Goal: Complete application form: Complete application form

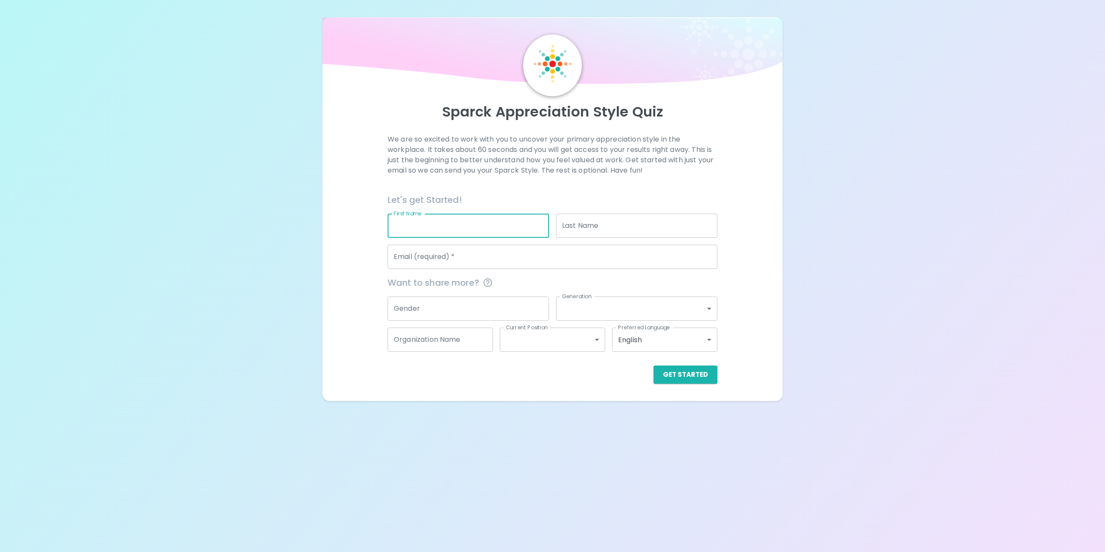
click at [439, 220] on input "First Name" at bounding box center [468, 226] width 161 height 24
type input "[PERSON_NAME]"
type input "Tsan"
click at [493, 257] on input "Email (required)   *" at bounding box center [553, 257] width 330 height 24
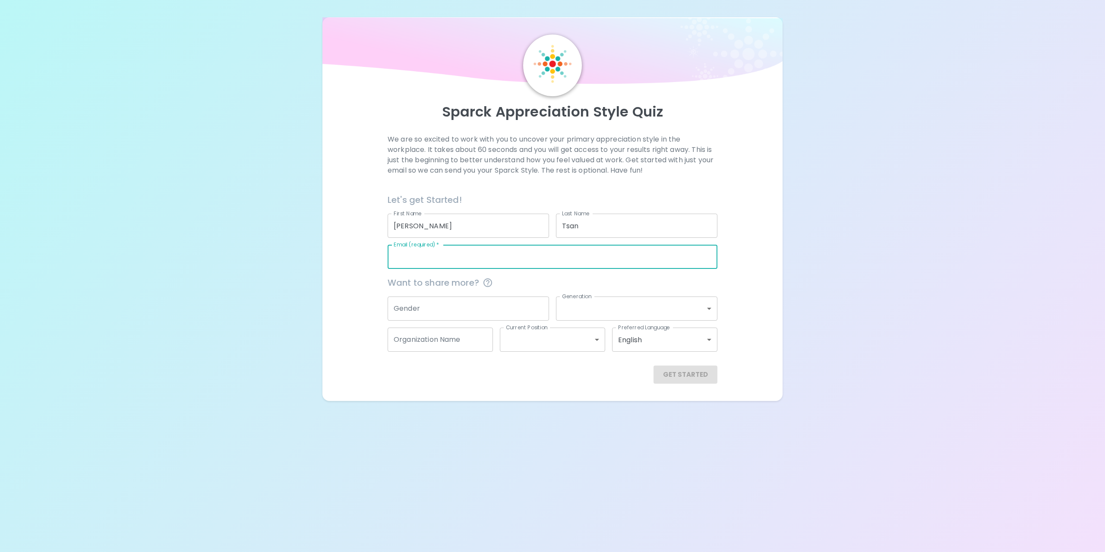
type input "[PERSON_NAME][EMAIL_ADDRESS][PERSON_NAME][DOMAIN_NAME]"
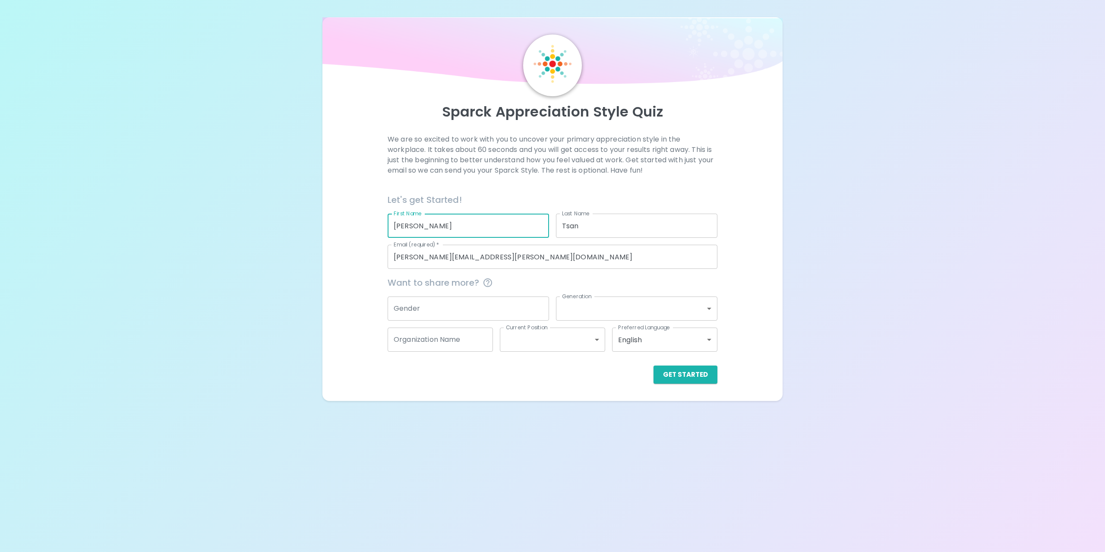
click at [427, 229] on input "[PERSON_NAME]" at bounding box center [468, 226] width 161 height 24
type input "H"
click at [596, 222] on input "Tsan" at bounding box center [636, 226] width 161 height 24
type input "T"
click at [490, 311] on input "Gender" at bounding box center [468, 309] width 161 height 24
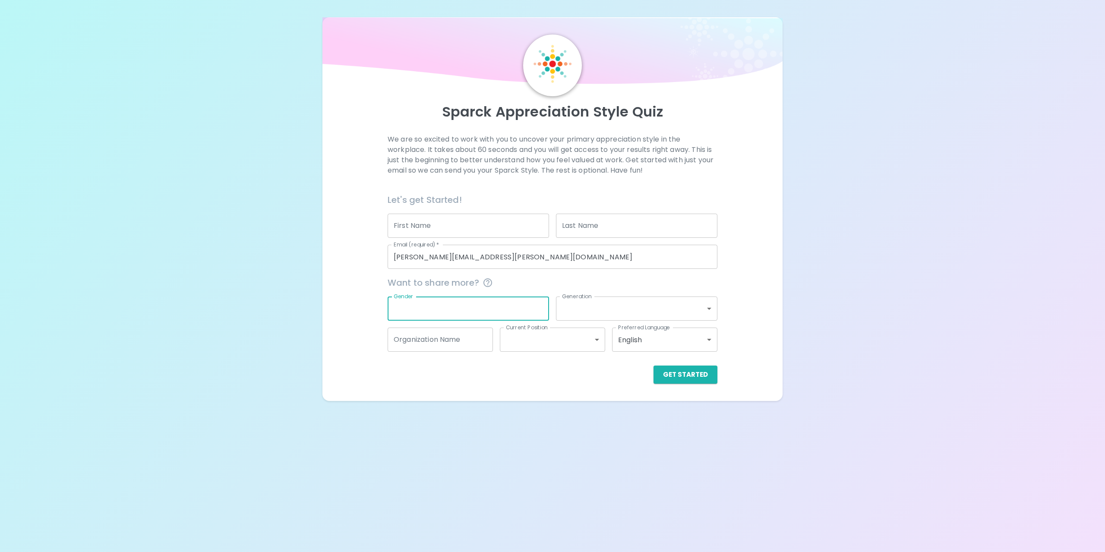
type input "[DEMOGRAPHIC_DATA]"
click at [758, 291] on div "We are so excited to work with you to uncover your primary appreciation style i…" at bounding box center [553, 259] width 440 height 250
click at [689, 369] on button "Get Started" at bounding box center [686, 375] width 64 height 18
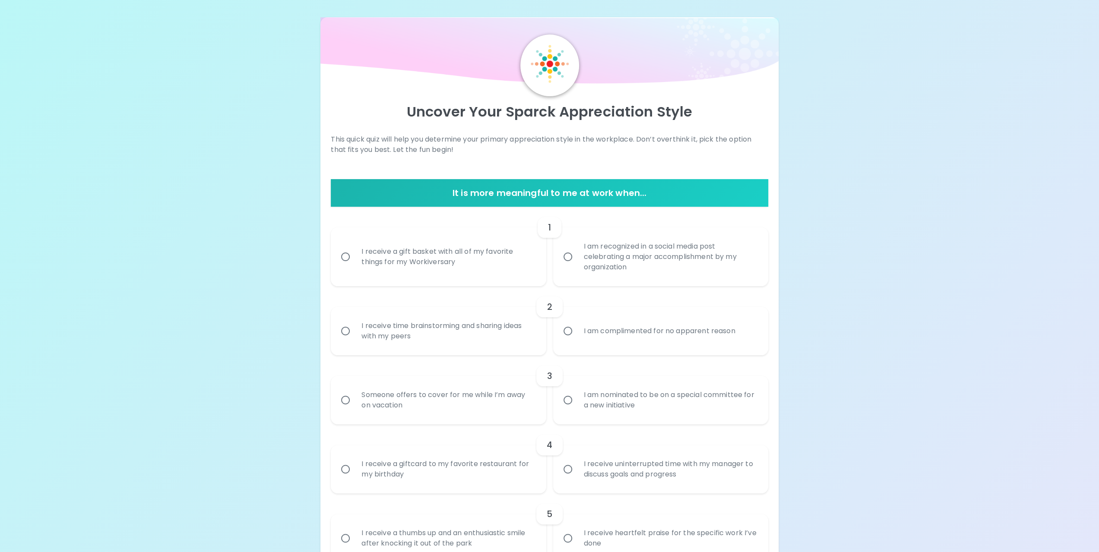
click at [568, 259] on input "I am recognized in a social media post celebrating a major accomplishment by my…" at bounding box center [568, 257] width 18 height 18
radio input "true"
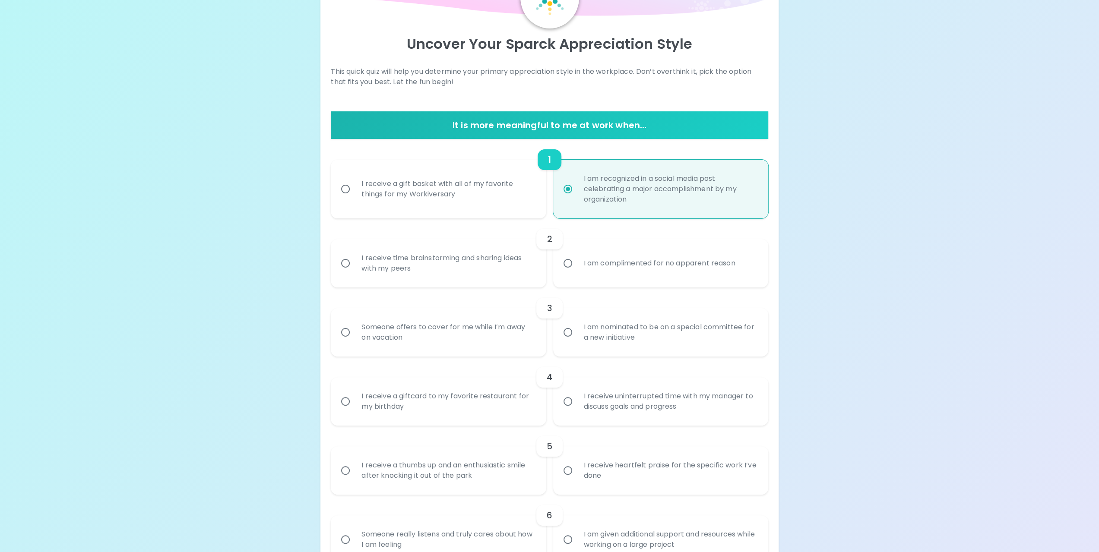
scroll to position [69, 0]
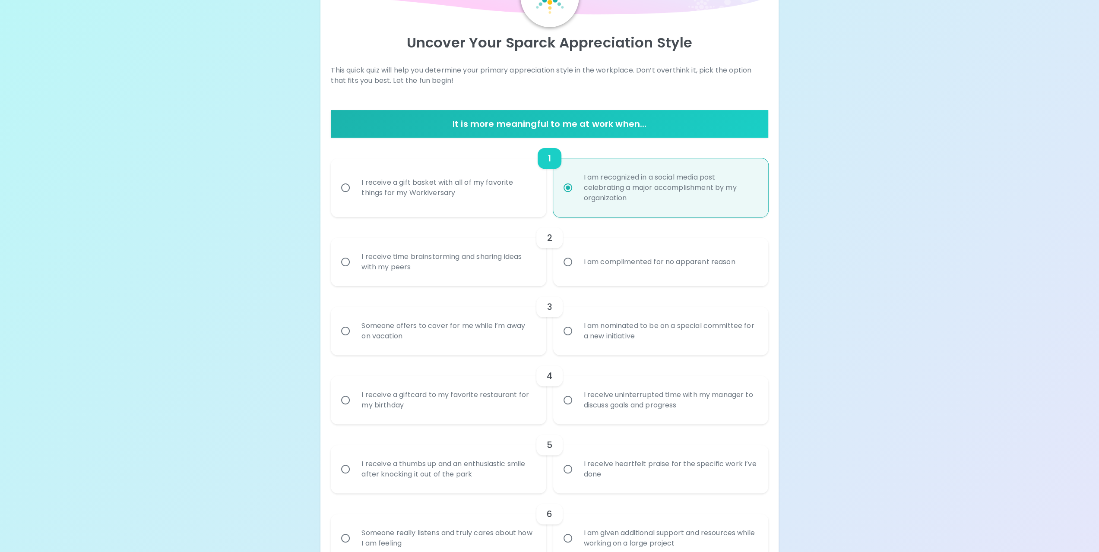
click at [347, 263] on input "I receive time brainstorming and sharing ideas with my peers" at bounding box center [345, 262] width 18 height 18
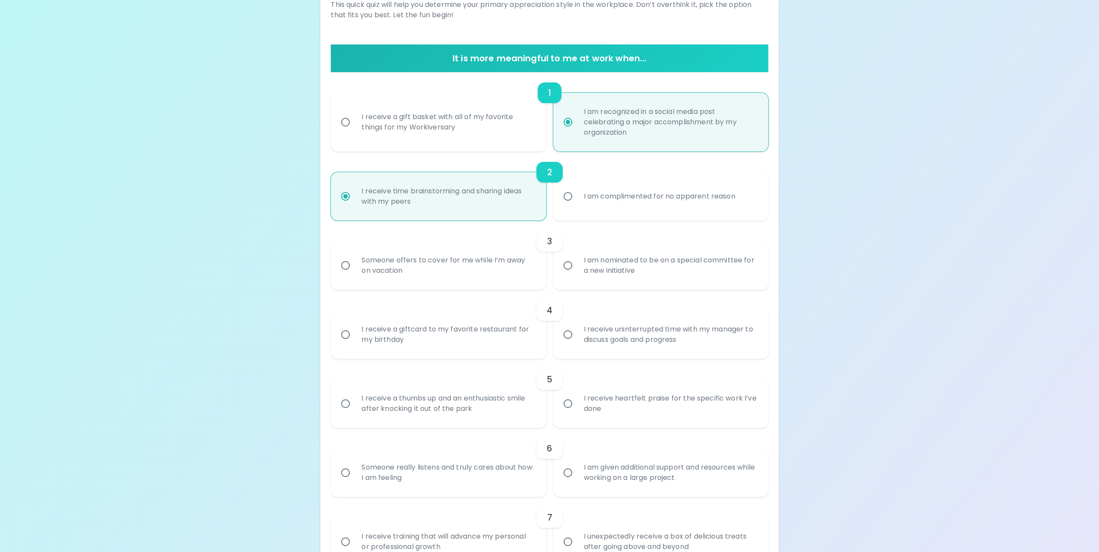
scroll to position [138, 0]
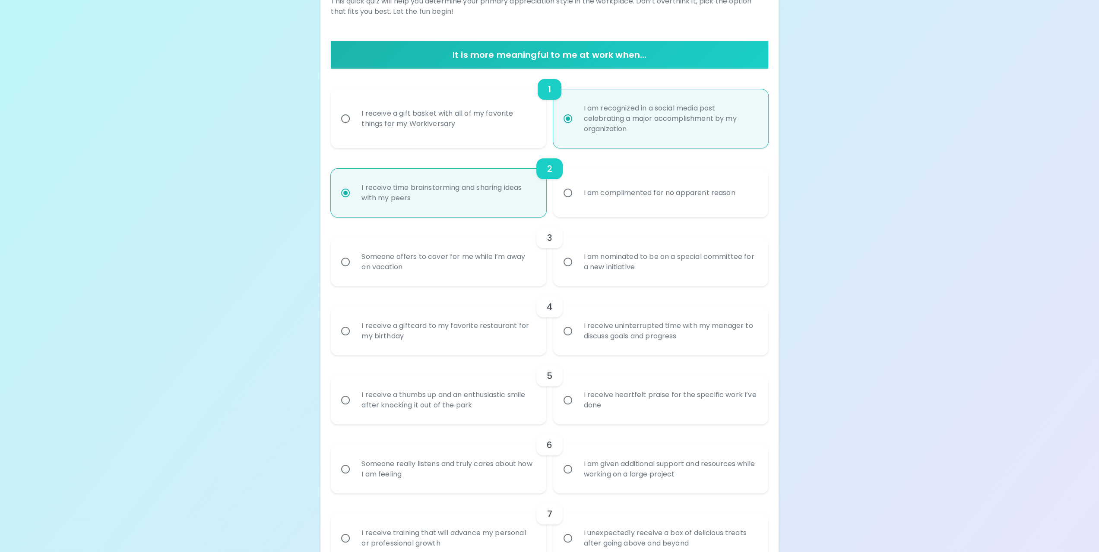
radio input "true"
click at [348, 262] on input "Someone offers to cover for me while I’m away on vacation" at bounding box center [345, 262] width 18 height 18
radio input "false"
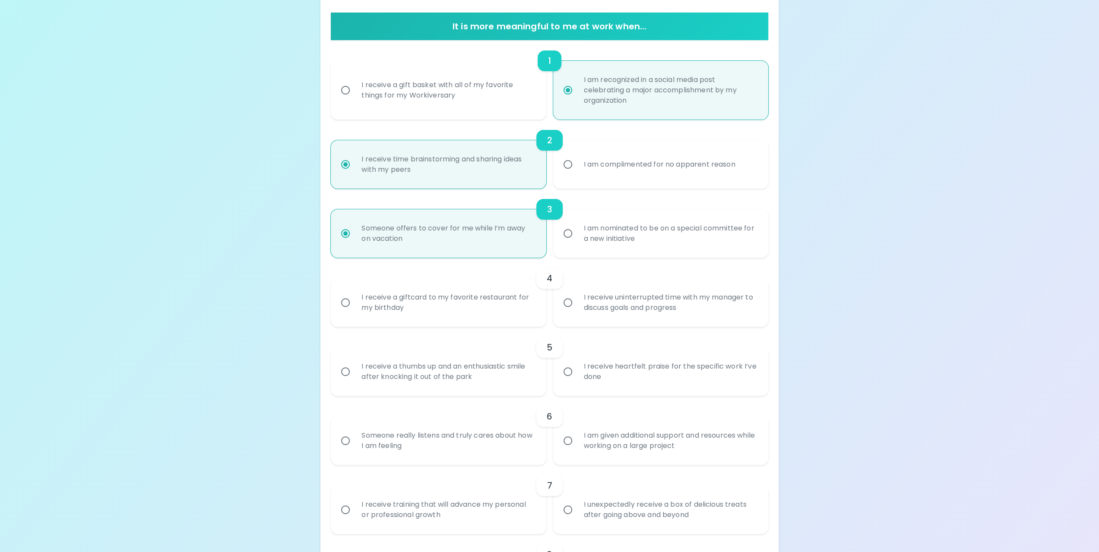
scroll to position [207, 0]
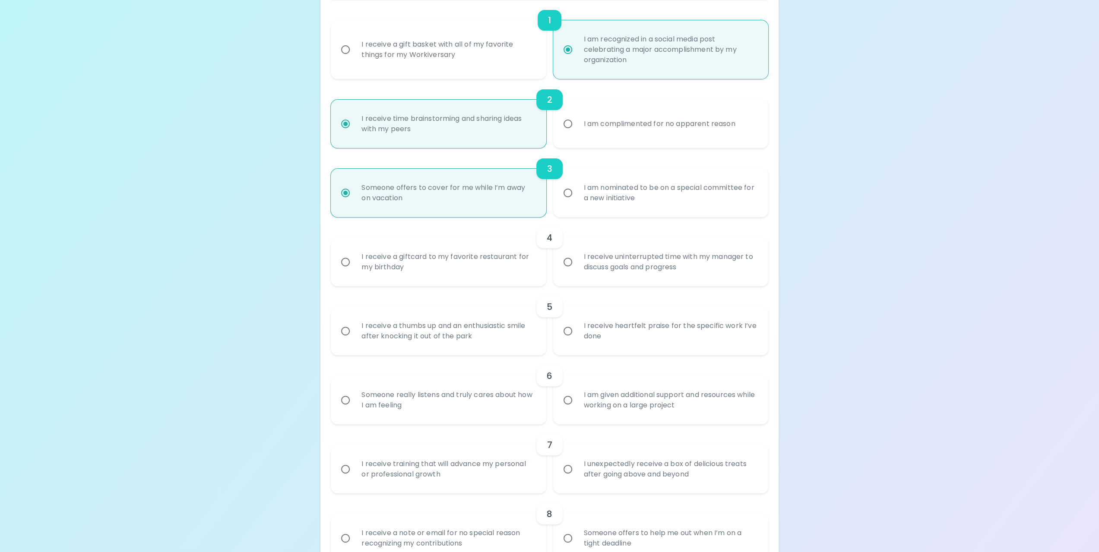
radio input "true"
click at [566, 265] on input "I receive uninterrupted time with my manager to discuss goals and progress" at bounding box center [568, 262] width 18 height 18
radio input "false"
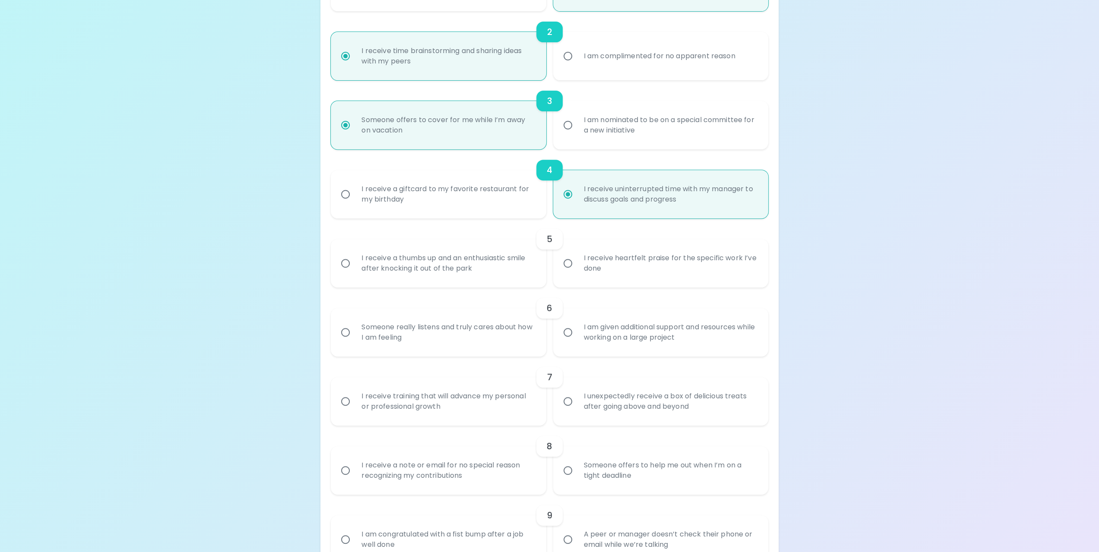
scroll to position [276, 0]
radio input "true"
click at [571, 264] on input "I receive heartfelt praise for the specific work I’ve done" at bounding box center [568, 262] width 18 height 18
radio input "false"
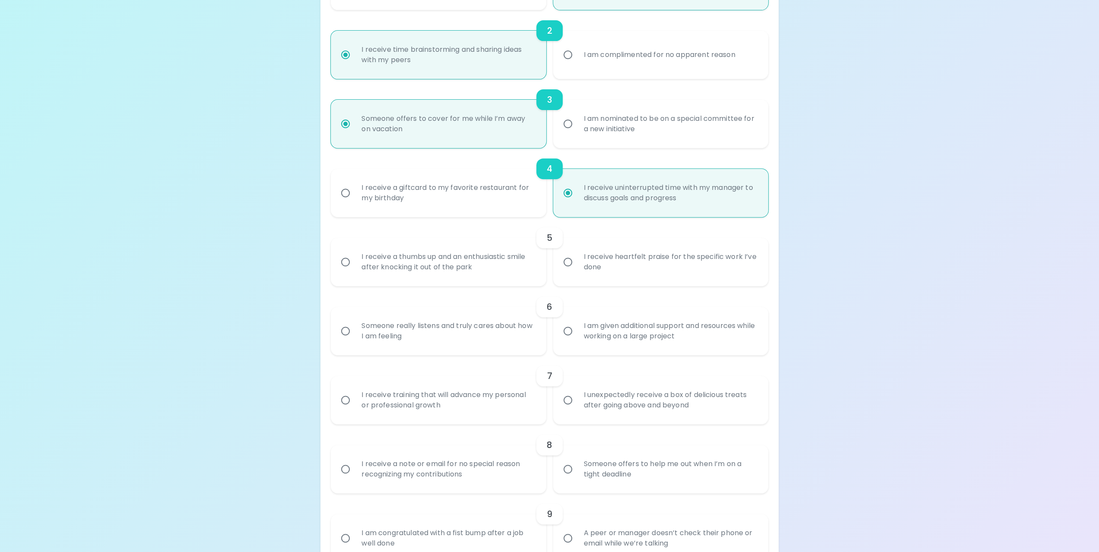
radio input "false"
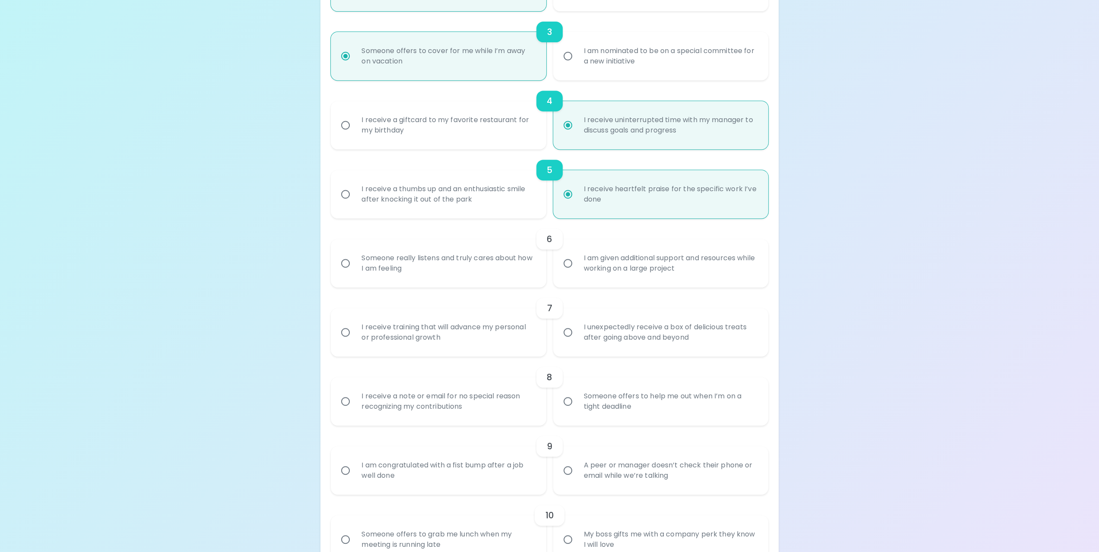
scroll to position [345, 0]
radio input "true"
click at [566, 263] on input "I am given additional support and resources while working on a large project" at bounding box center [568, 262] width 18 height 18
radio input "false"
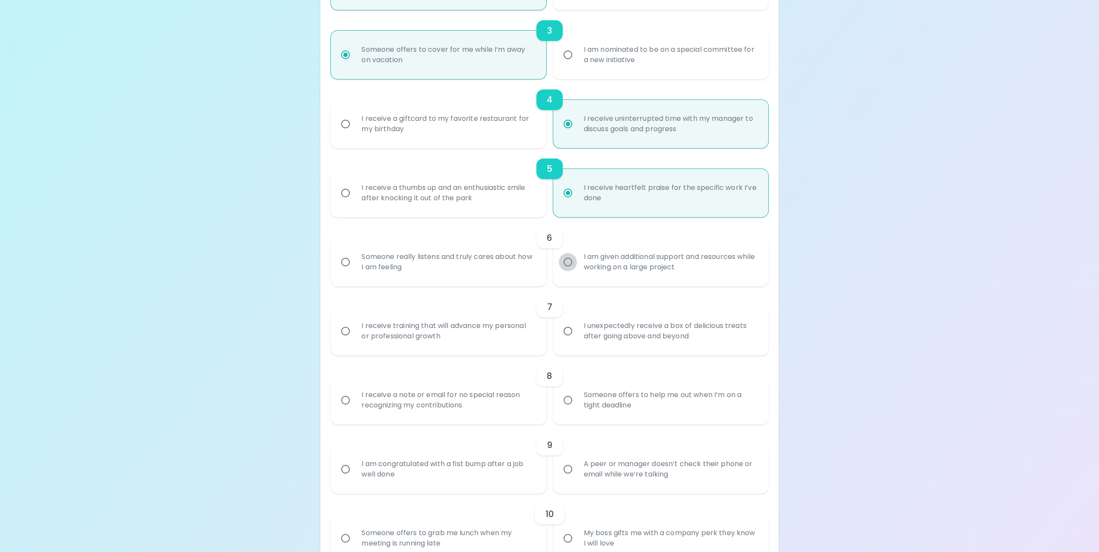
radio input "false"
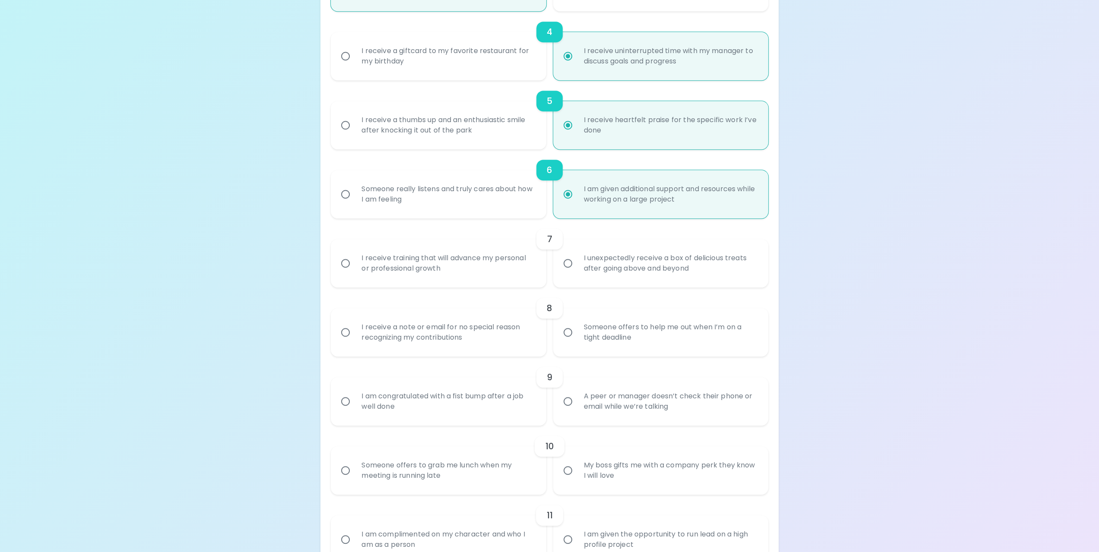
scroll to position [414, 0]
radio input "true"
click at [345, 263] on input "I receive training that will advance my personal or professional growth" at bounding box center [345, 262] width 18 height 18
radio input "false"
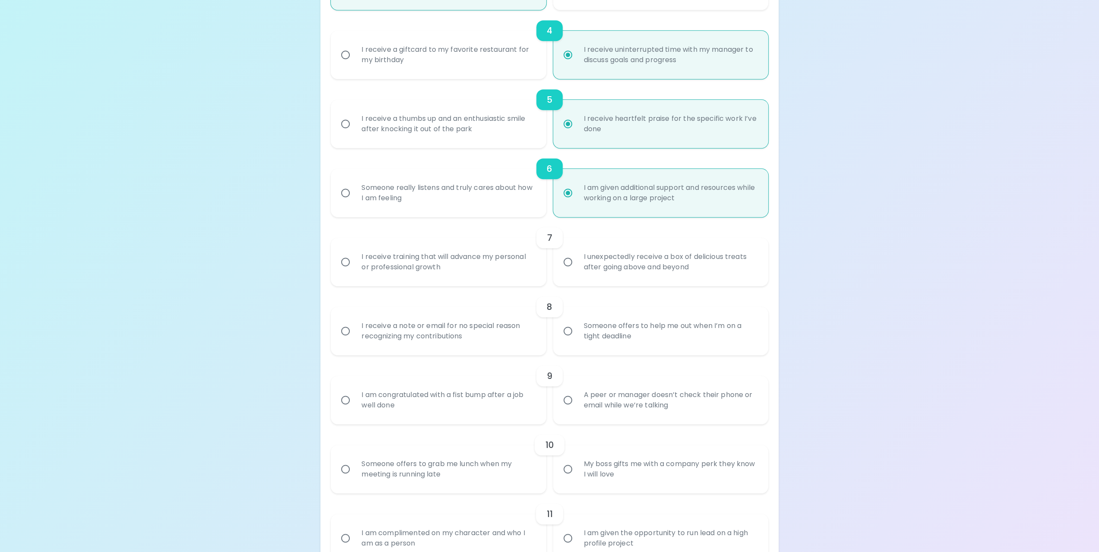
radio input "false"
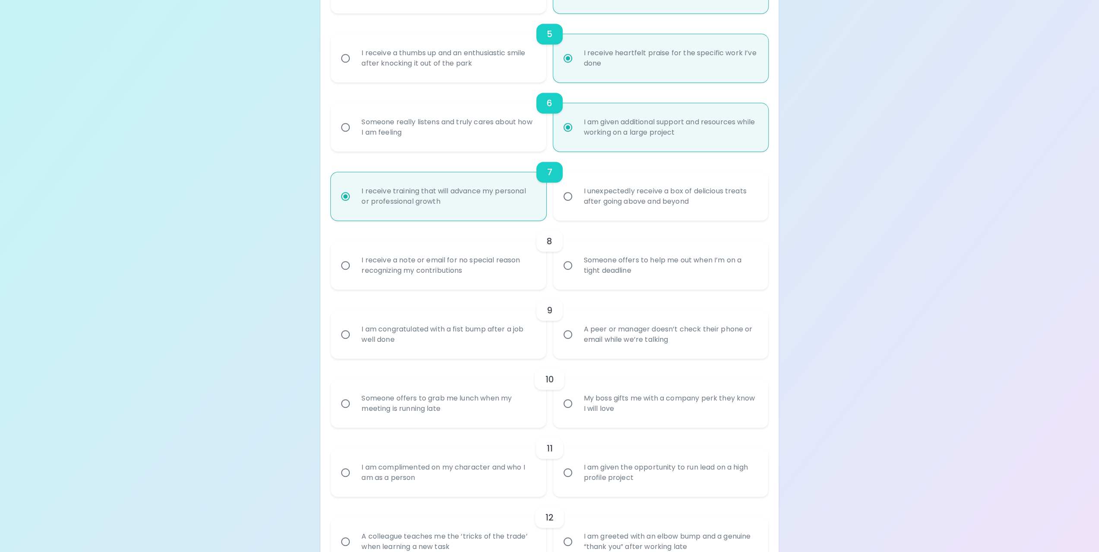
scroll to position [484, 0]
radio input "true"
click at [344, 266] on input "I receive a note or email for no special reason recognizing my contributions" at bounding box center [345, 262] width 18 height 18
radio input "false"
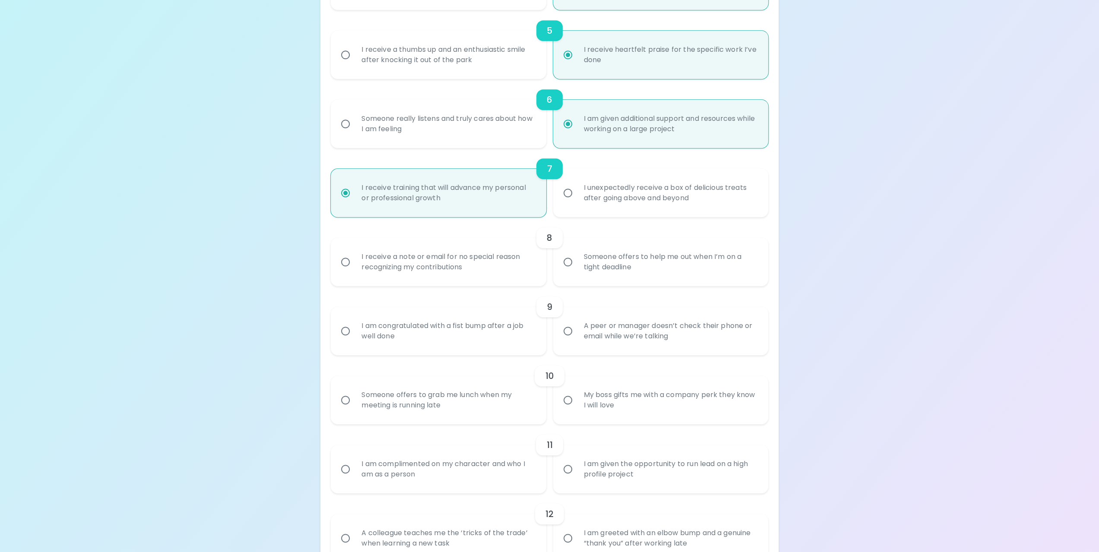
radio input "false"
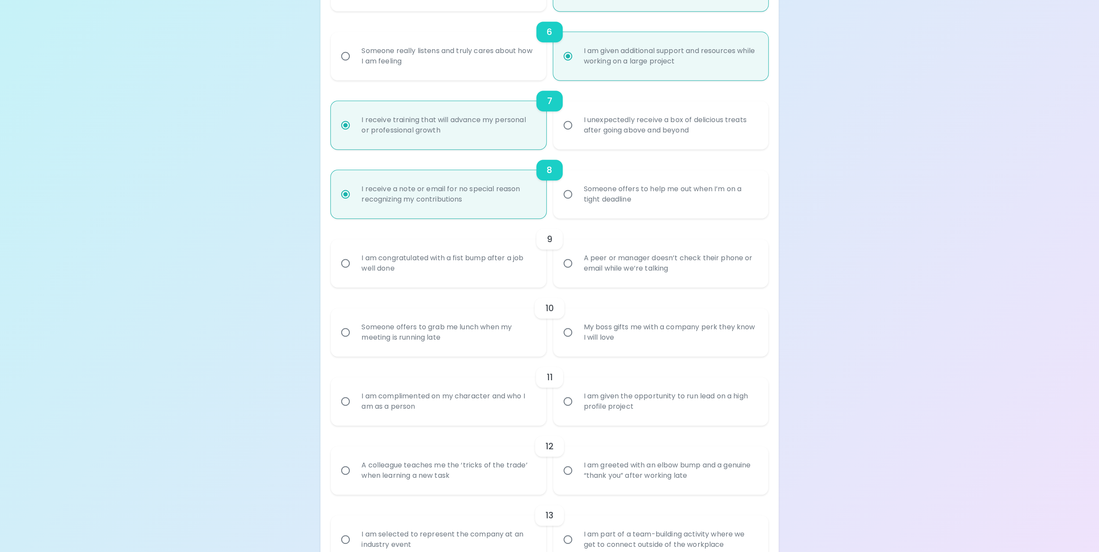
scroll to position [553, 0]
radio input "true"
click at [349, 264] on input "I am congratulated with a fist bump after a job well done" at bounding box center [345, 262] width 18 height 18
radio input "false"
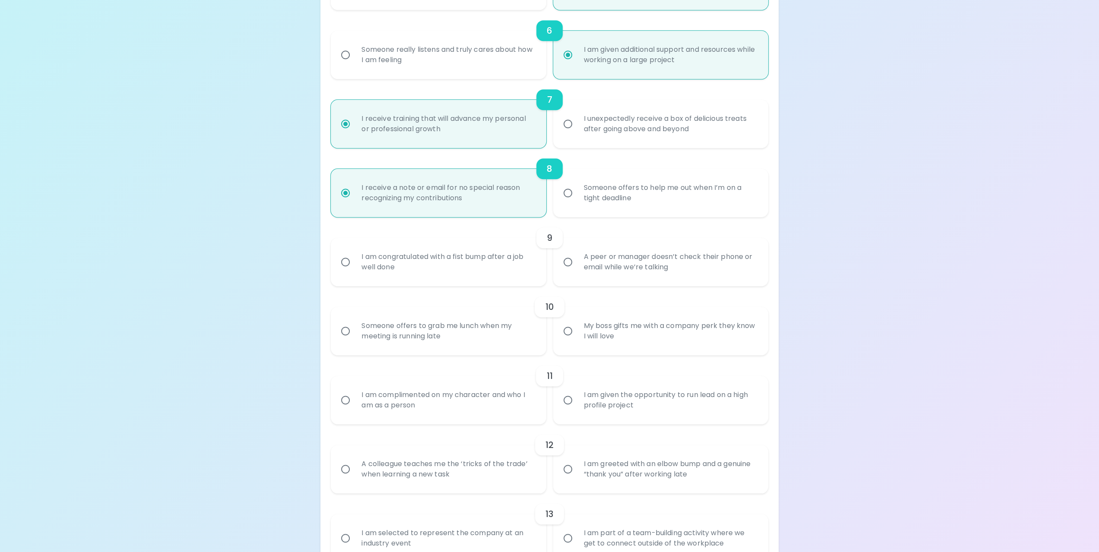
radio input "false"
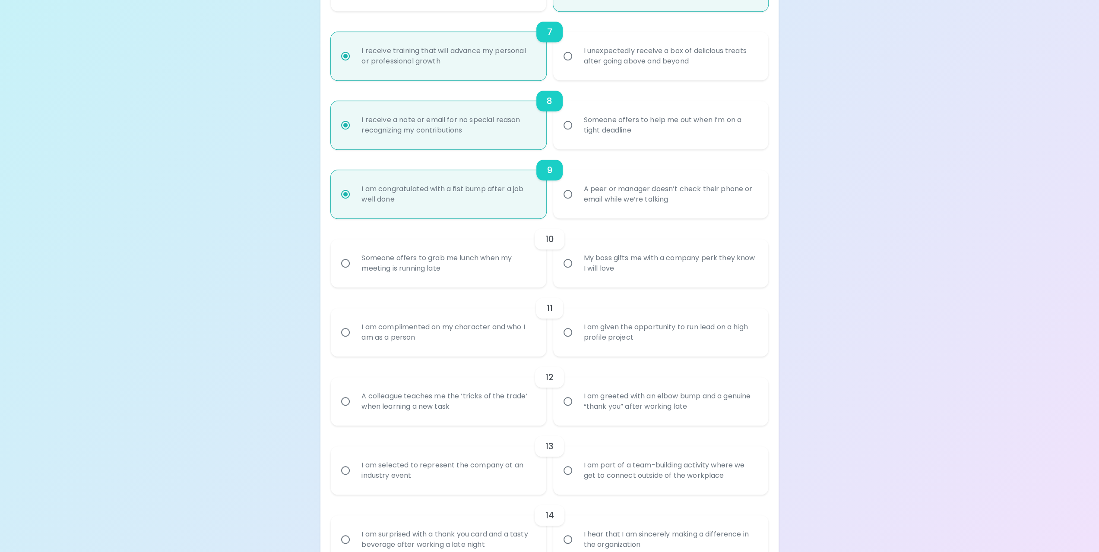
scroll to position [622, 0]
radio input "true"
click at [345, 260] on input "Someone offers to grab me lunch when my meeting is running late" at bounding box center [345, 262] width 18 height 18
radio input "false"
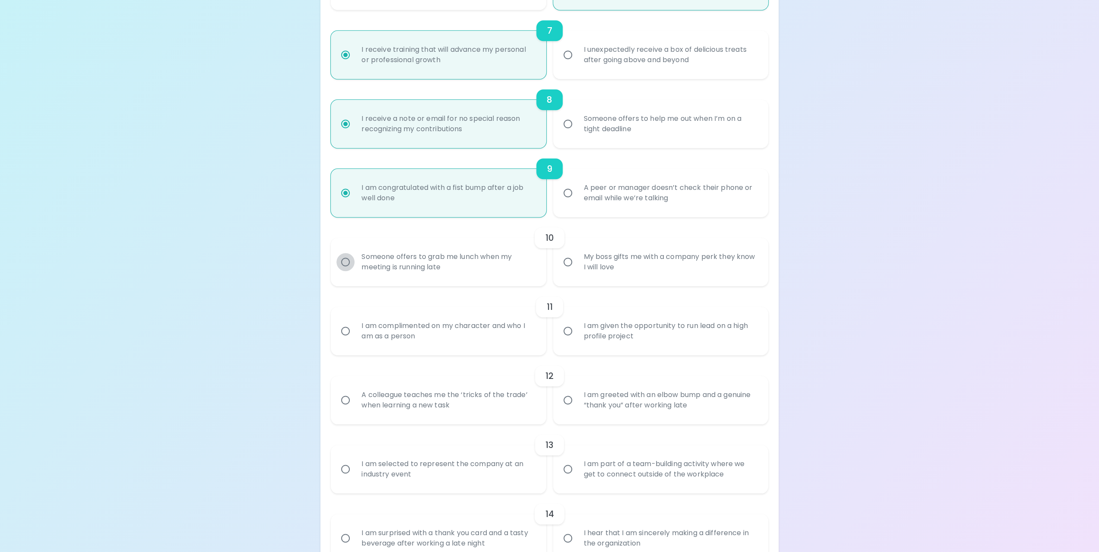
radio input "false"
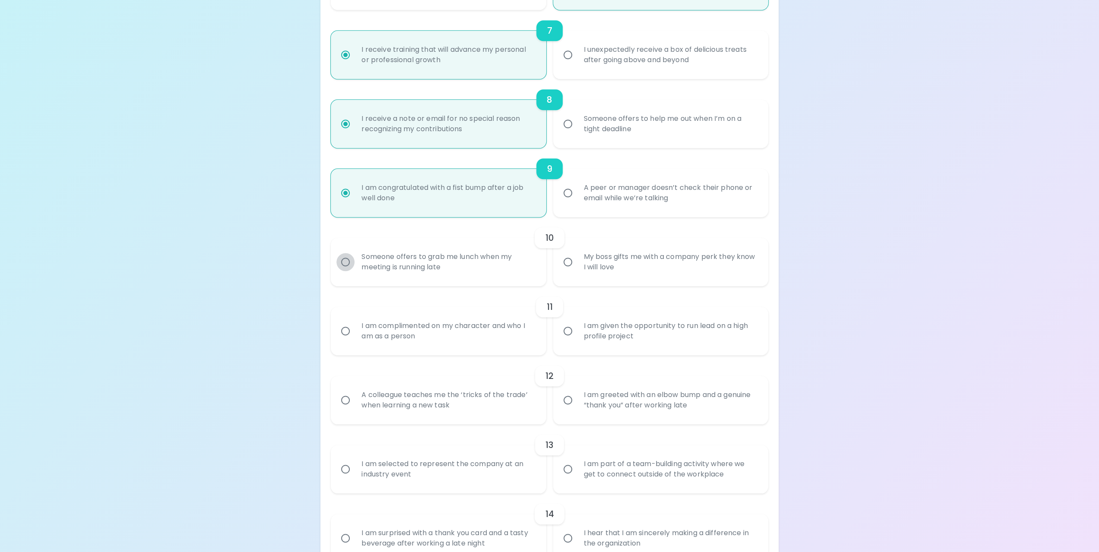
radio input "false"
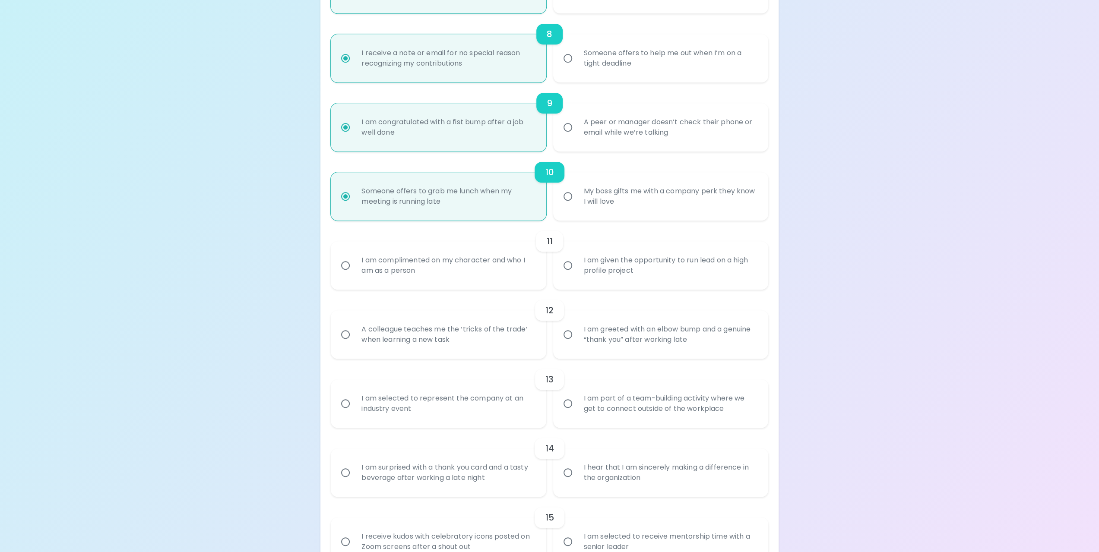
scroll to position [691, 0]
radio input "true"
click at [343, 262] on input "I am complimented on my character and who I am as a person" at bounding box center [345, 262] width 18 height 18
radio input "false"
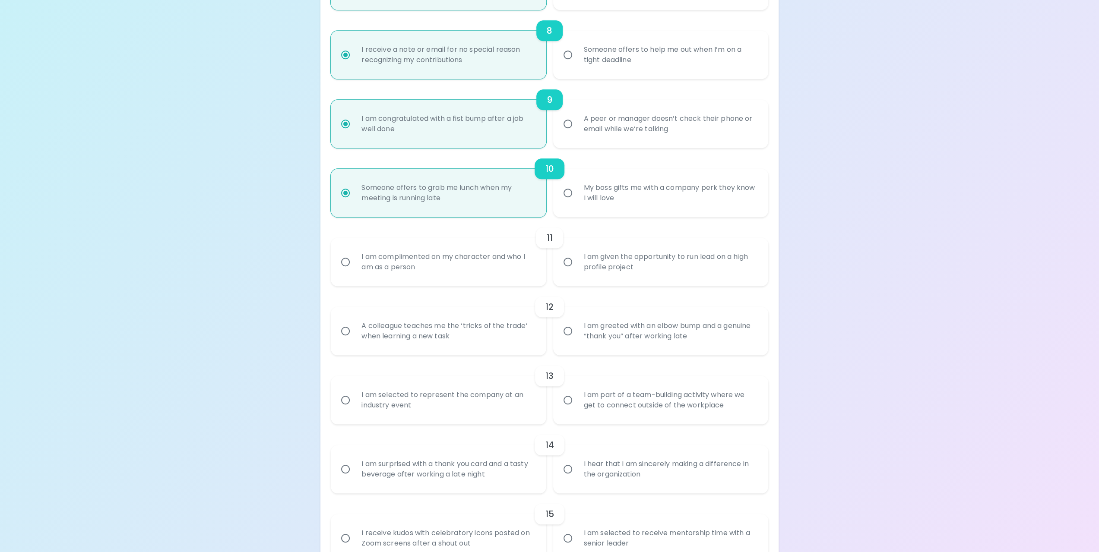
radio input "false"
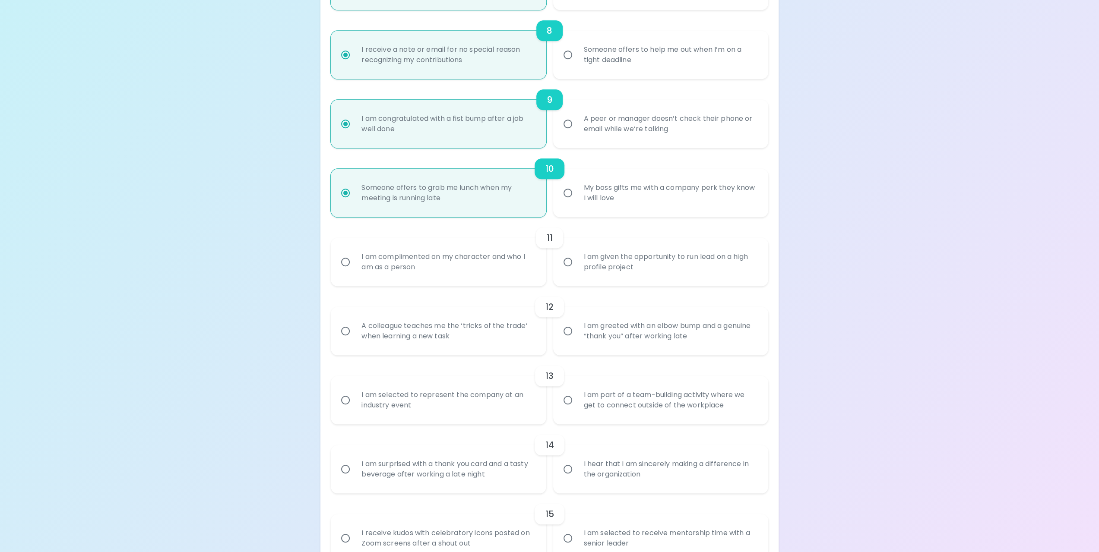
radio input "false"
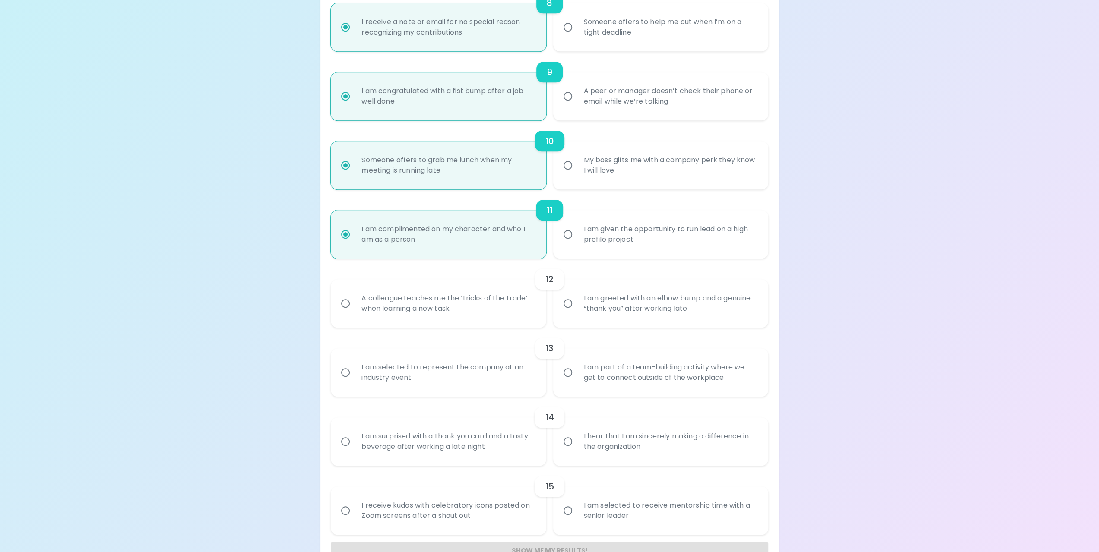
scroll to position [743, 0]
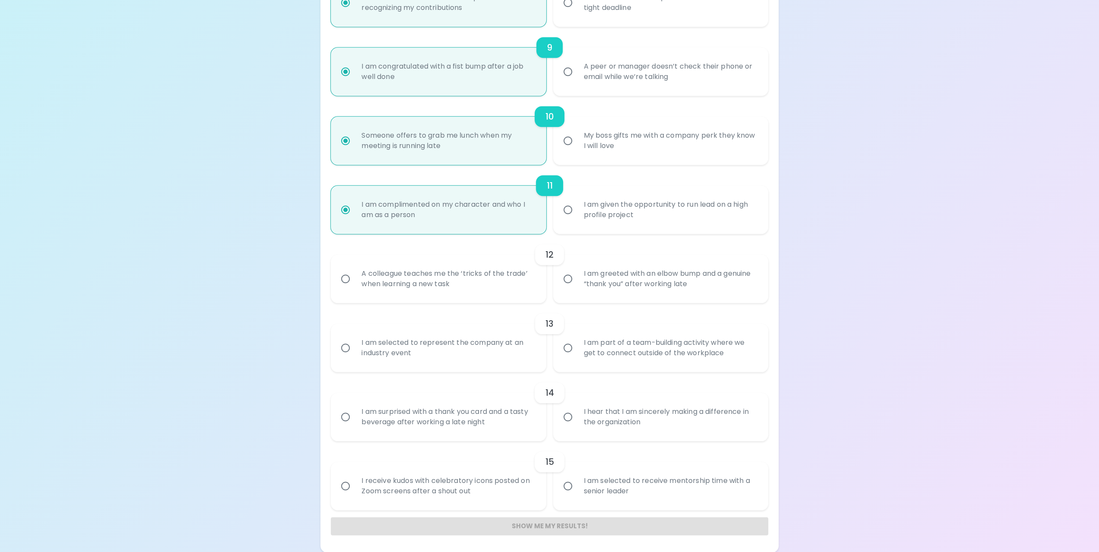
radio input "true"
click at [347, 282] on input "A colleague teaches me the ‘tricks of the trade’ when learning a new task" at bounding box center [345, 279] width 18 height 18
radio input "false"
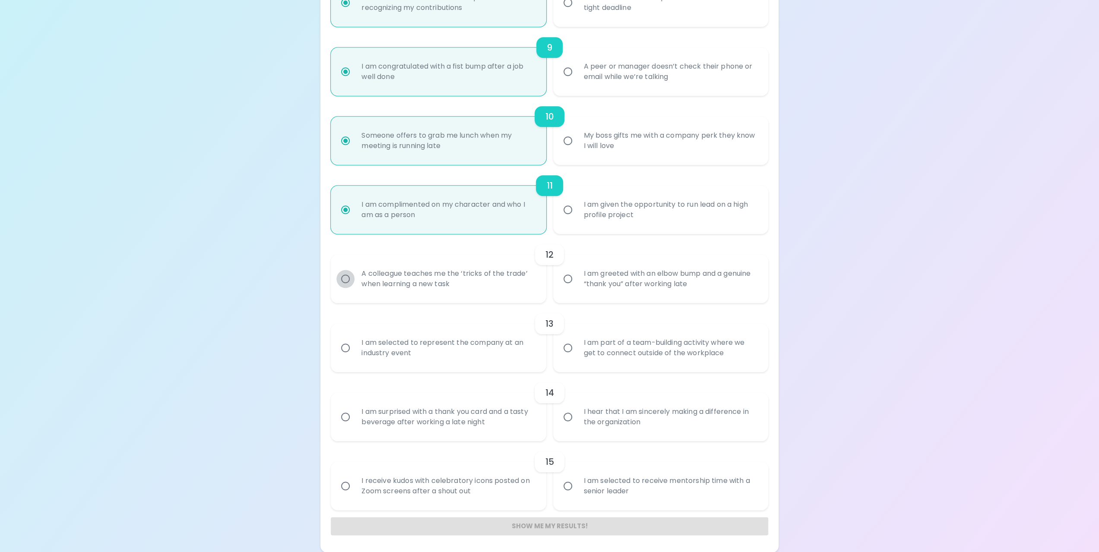
radio input "false"
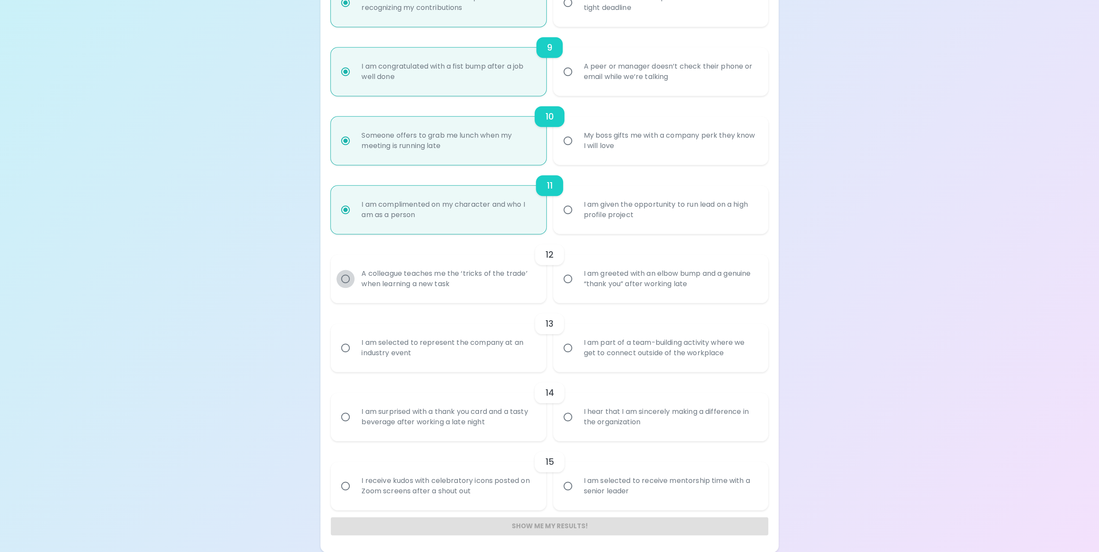
radio input "false"
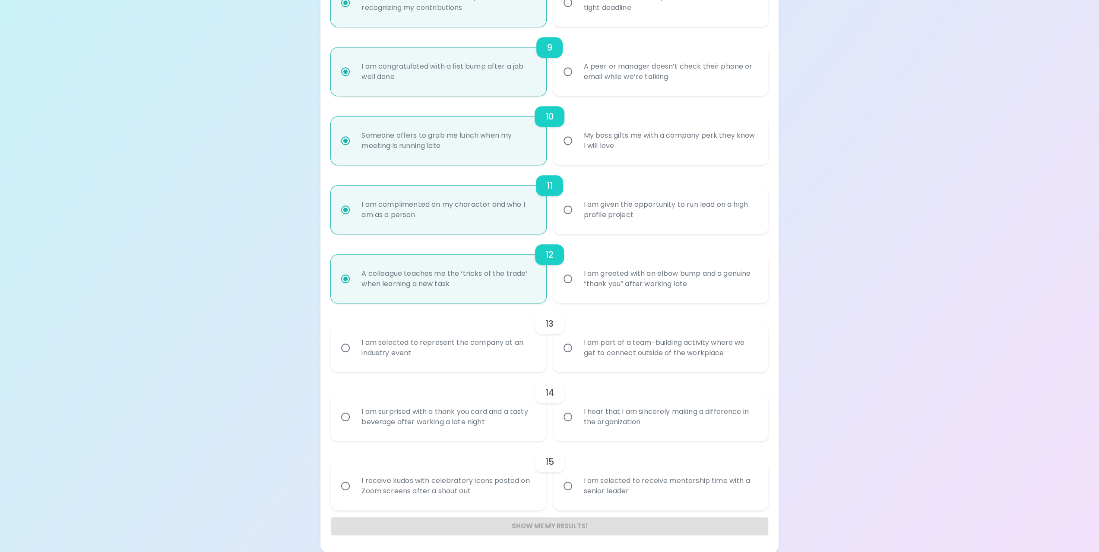
radio input "true"
click at [567, 349] on input "I am part of a team-building activity where we get to connect outside of the wo…" at bounding box center [568, 348] width 18 height 18
radio input "false"
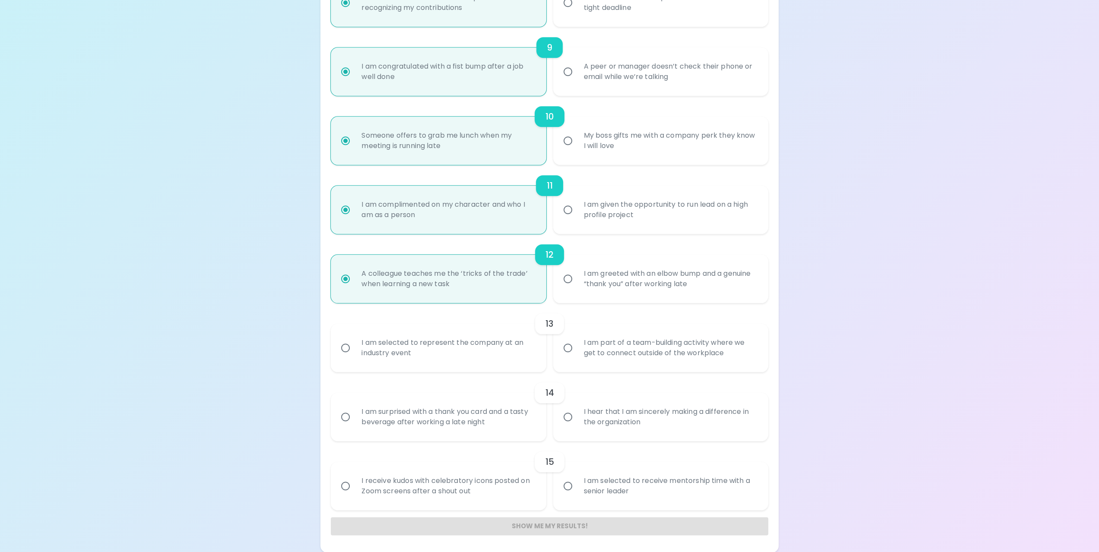
radio input "false"
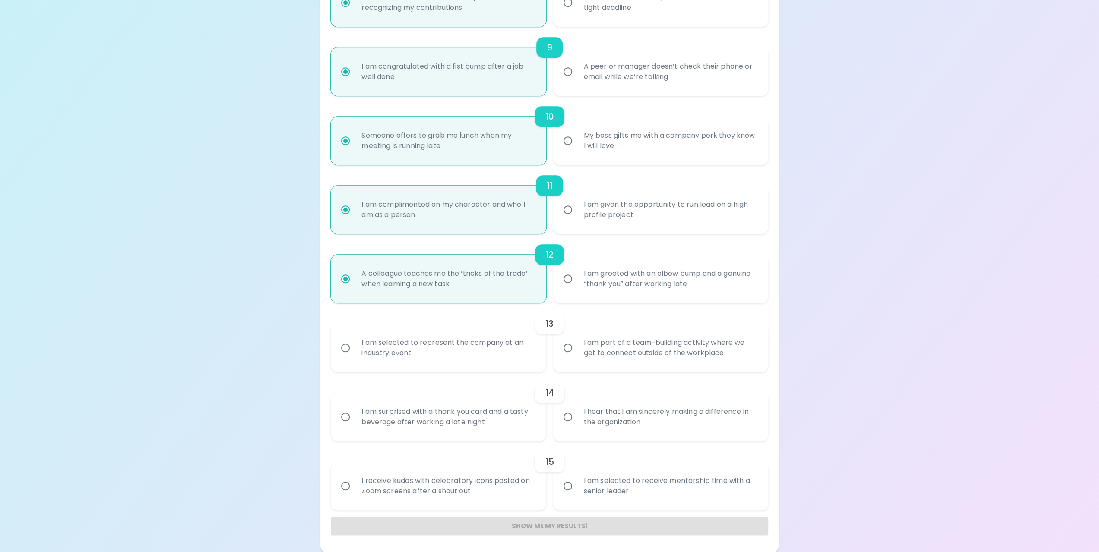
radio input "false"
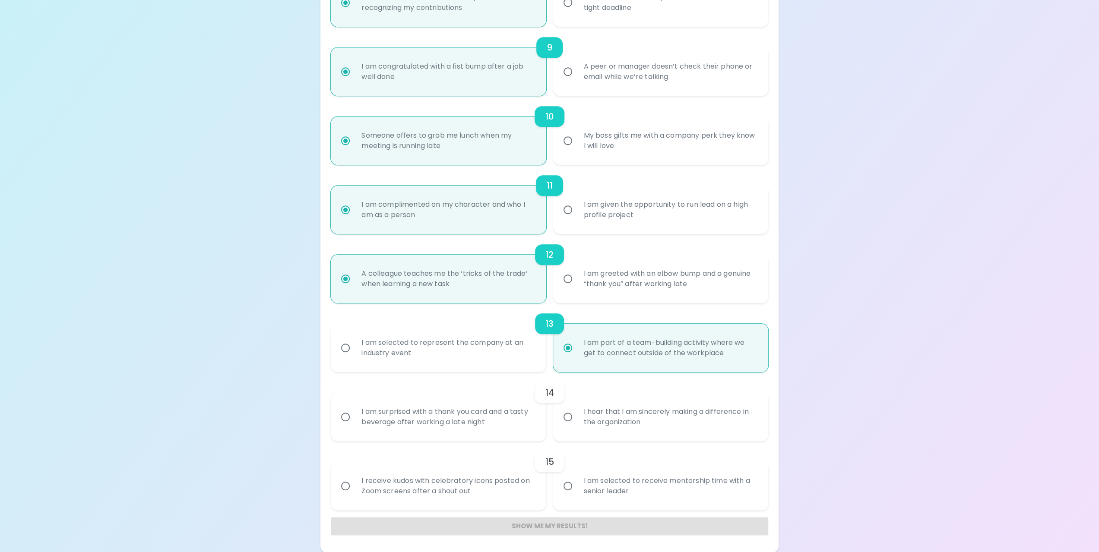
radio input "true"
click at [566, 417] on input "I hear that I am sincerely making a difference in the organization" at bounding box center [568, 417] width 18 height 18
radio input "false"
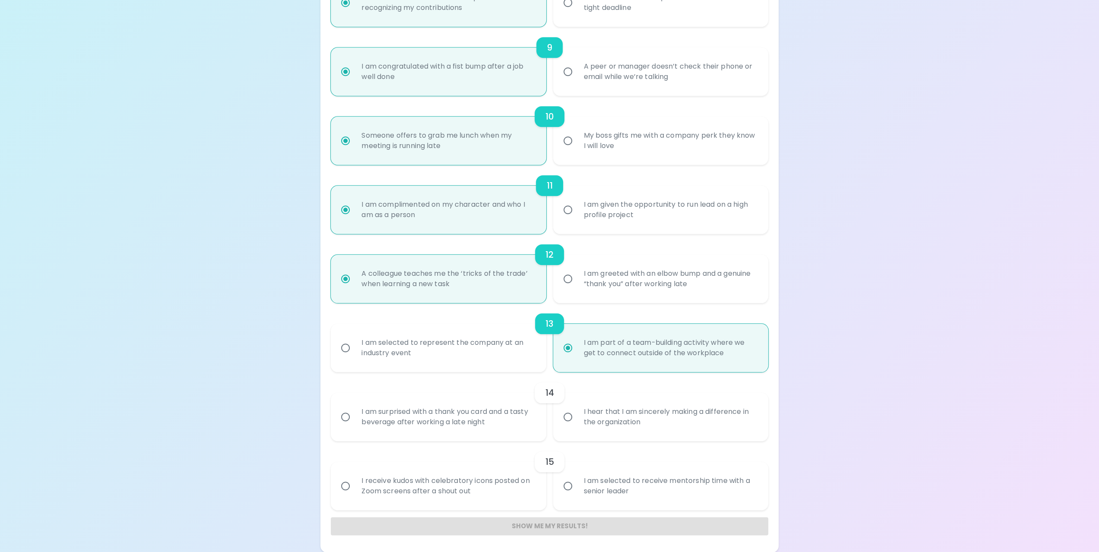
radio input "false"
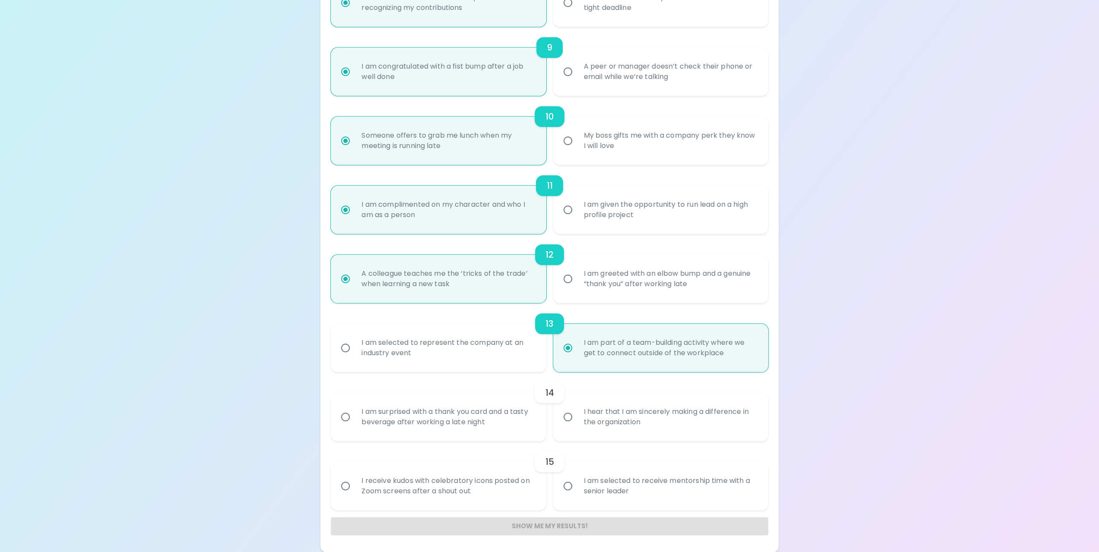
radio input "false"
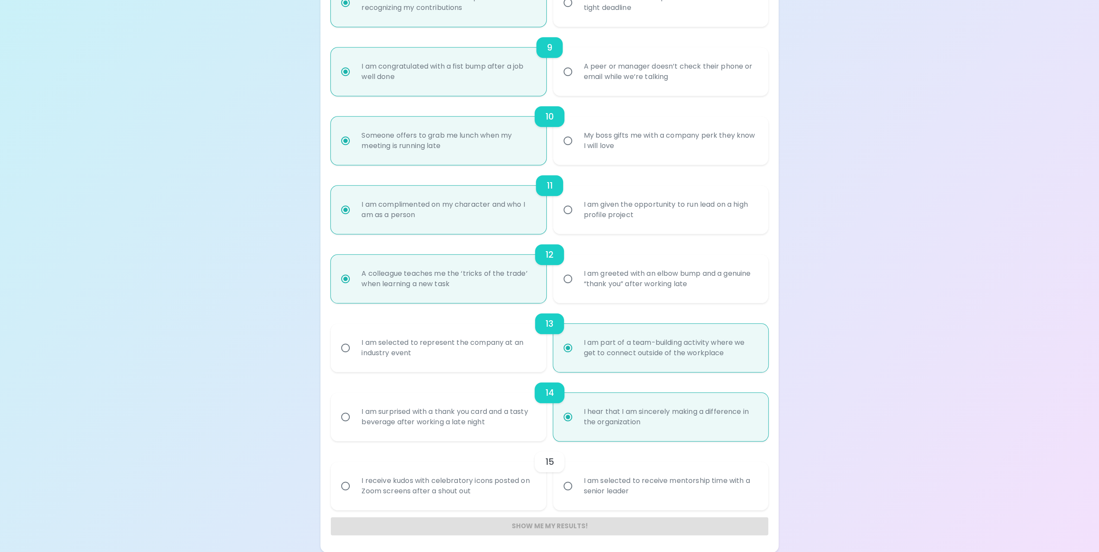
radio input "true"
click at [345, 487] on input "I receive kudos with celebratory icons posted on Zoom screens after a shout out" at bounding box center [345, 486] width 18 height 18
radio input "false"
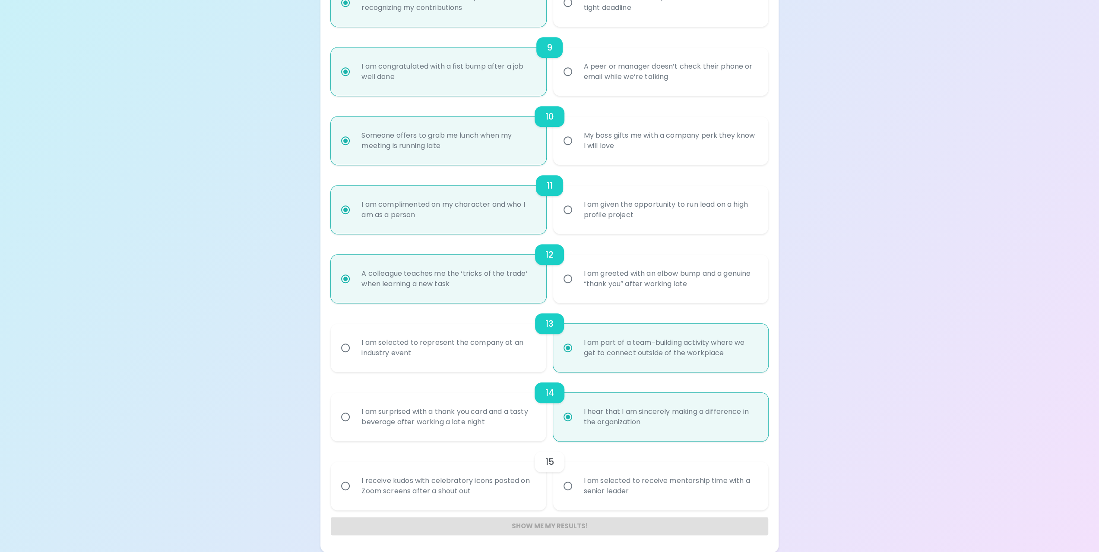
radio input "false"
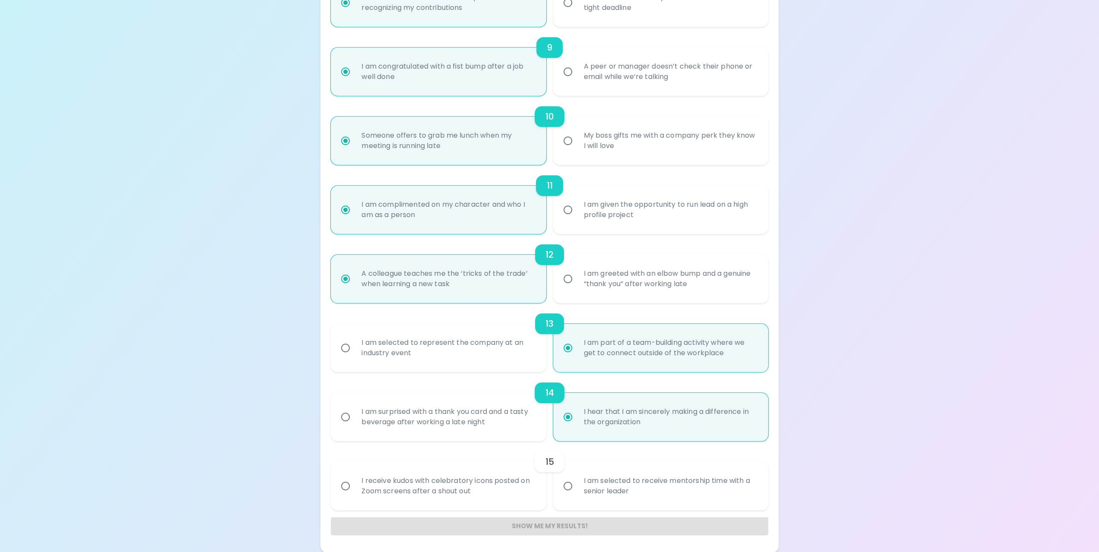
radio input "false"
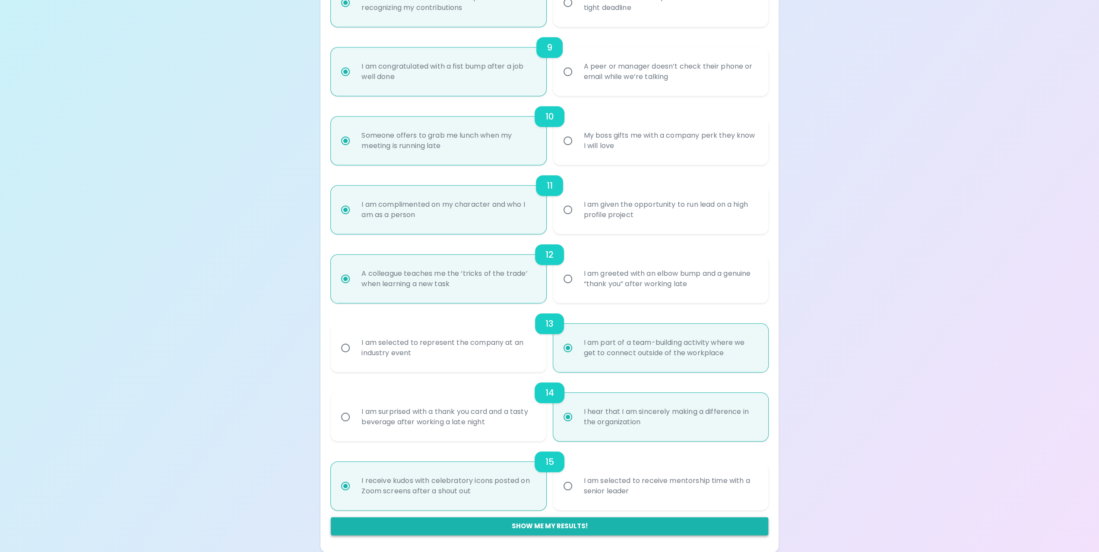
radio input "true"
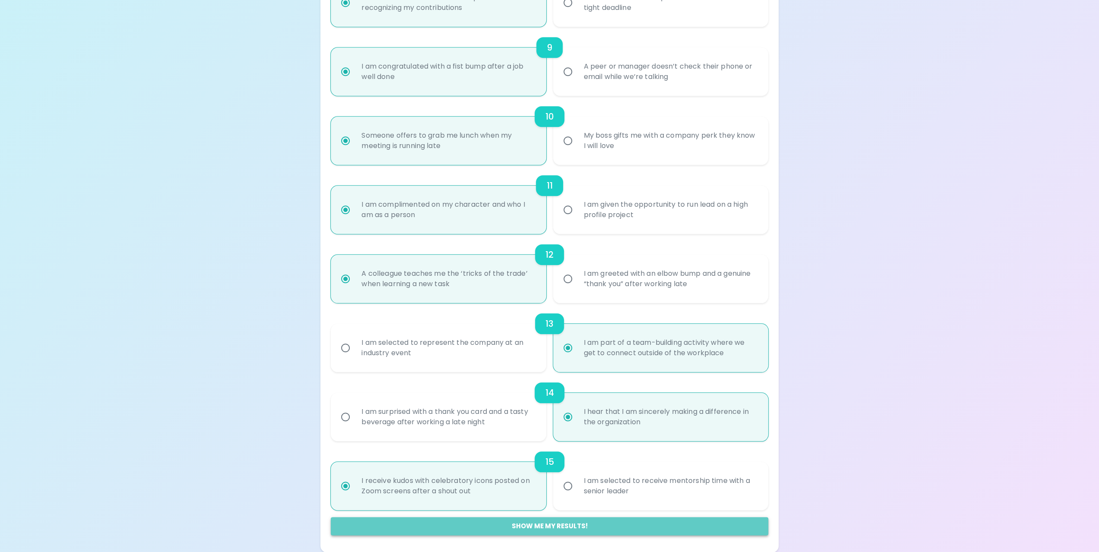
click at [544, 530] on button "Show me my results!" at bounding box center [549, 526] width 437 height 18
radio input "false"
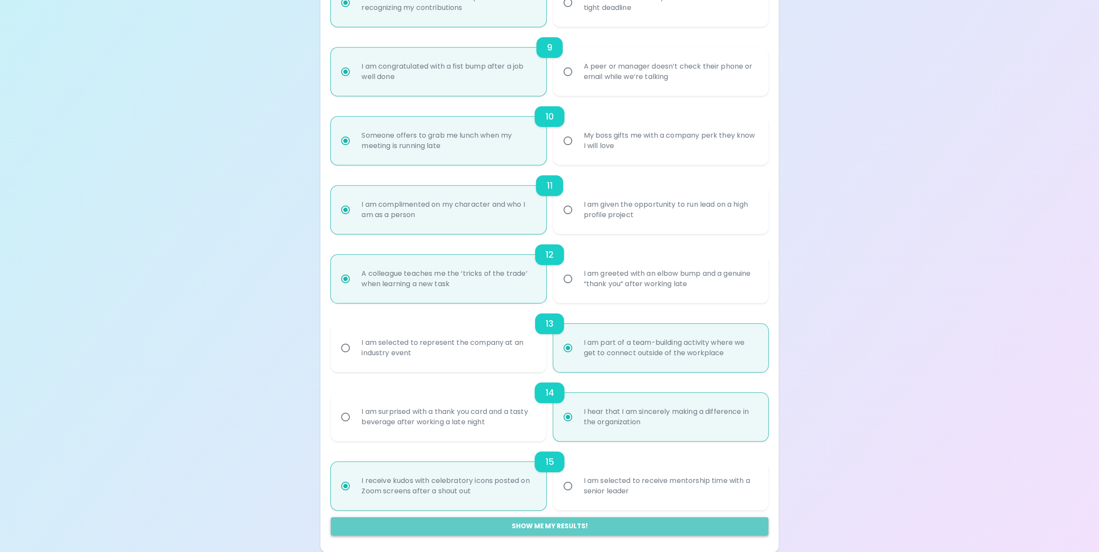
radio input "false"
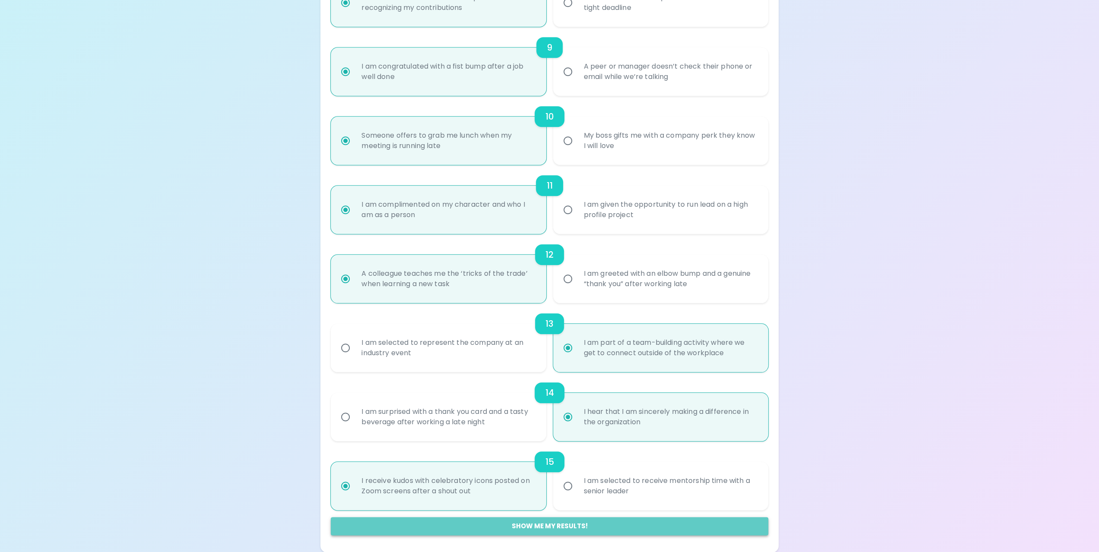
radio input "false"
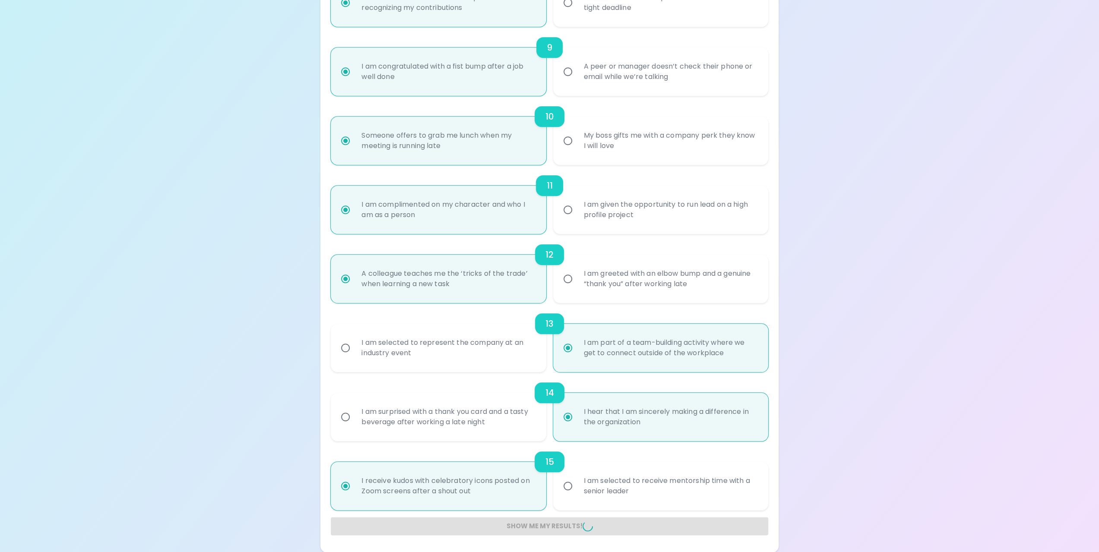
radio input "false"
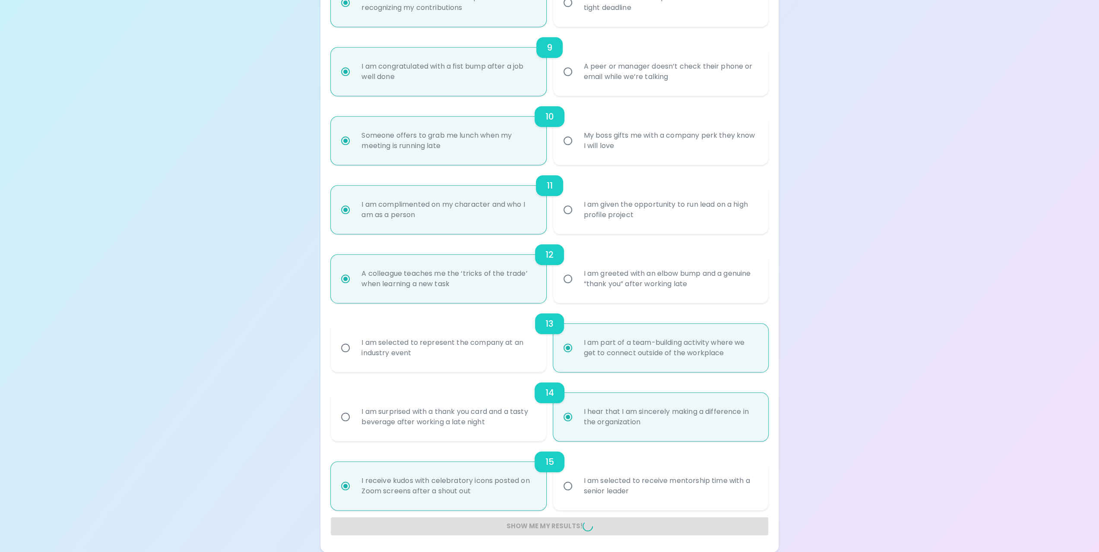
radio input "false"
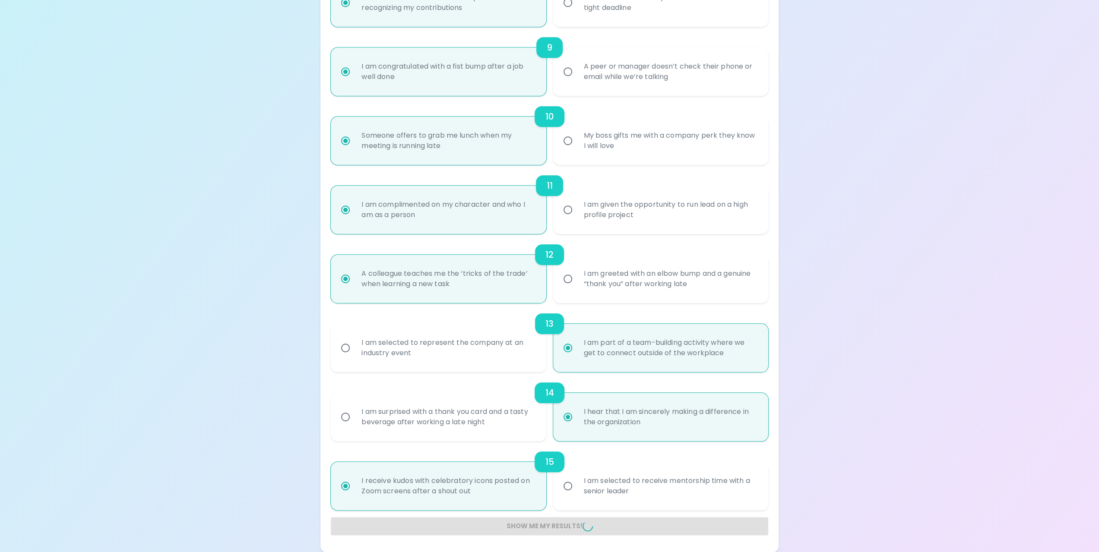
radio input "false"
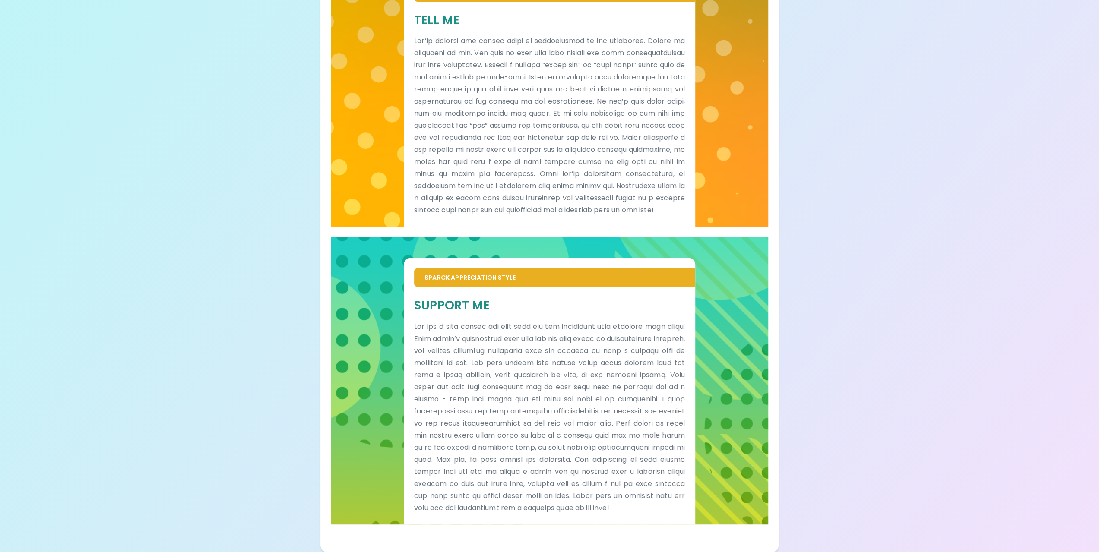
scroll to position [227, 0]
